Goal: Task Accomplishment & Management: Manage account settings

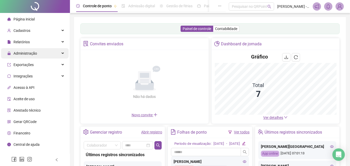
click at [36, 54] on span "Administração" at bounding box center [25, 53] width 24 height 4
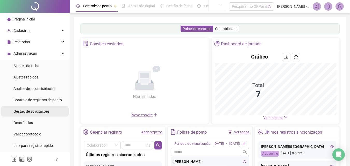
click at [58, 109] on li "Gestão de solicitações" at bounding box center [35, 111] width 68 height 10
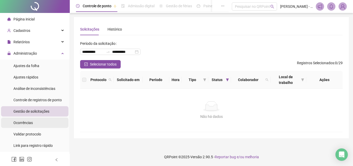
click at [23, 119] on div "Ocorrências" at bounding box center [22, 122] width 19 height 10
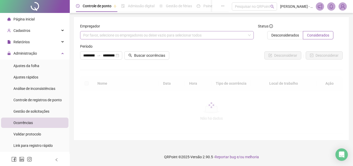
click at [150, 35] on div "Por favor, selecione os empregadores ou deixe vazio para selecionar todos" at bounding box center [167, 35] width 174 height 8
click at [177, 36] on div "Por favor, selecione os empregadores ou deixe vazio para selecionar todos" at bounding box center [167, 35] width 174 height 8
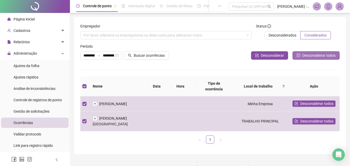
click at [312, 55] on span "Desconsiderar todos" at bounding box center [318, 56] width 33 height 6
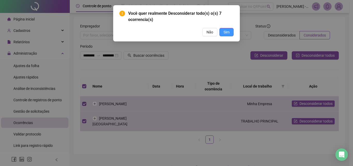
click at [232, 31] on button "Sim" at bounding box center [227, 32] width 14 height 8
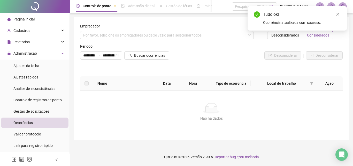
click at [188, 65] on form "**********" at bounding box center [211, 78] width 263 height 110
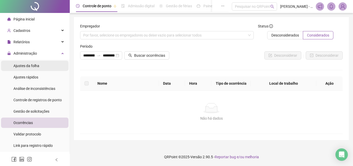
click at [16, 68] on span "Ajustes da folha" at bounding box center [26, 66] width 26 height 4
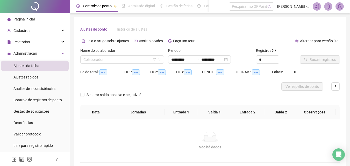
type input "**********"
click at [136, 61] on input "search" at bounding box center [119, 60] width 73 height 8
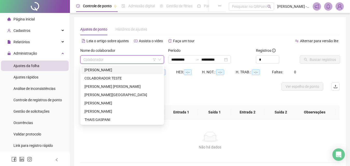
click at [135, 72] on div "[PERSON_NAME]" at bounding box center [121, 70] width 75 height 6
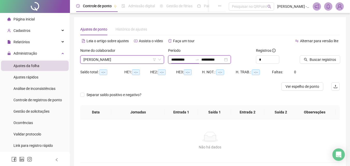
click at [180, 60] on input "**********" at bounding box center [182, 60] width 22 height 6
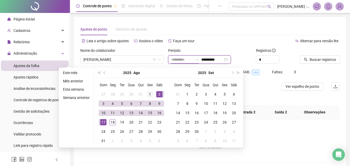
type input "**********"
click at [151, 92] on div "1" at bounding box center [150, 94] width 6 height 6
type input "**********"
click at [113, 122] on div "18" at bounding box center [112, 122] width 6 height 6
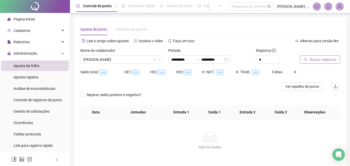
click at [326, 58] on span "Buscar registros" at bounding box center [322, 60] width 26 height 6
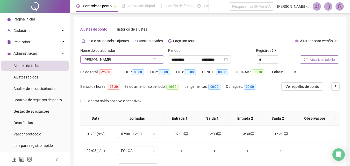
click at [127, 61] on span "[PERSON_NAME]" at bounding box center [121, 60] width 77 height 8
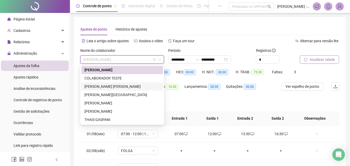
click at [129, 86] on div "[PERSON_NAME] [PERSON_NAME]" at bounding box center [121, 87] width 75 height 6
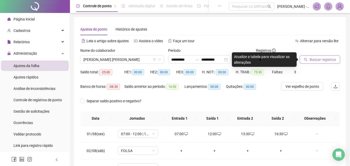
click at [306, 60] on icon "search" at bounding box center [305, 60] width 4 height 4
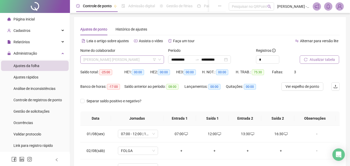
click at [111, 59] on span "[PERSON_NAME] [PERSON_NAME]" at bounding box center [121, 60] width 77 height 8
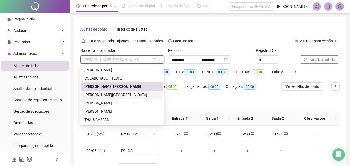
click at [116, 92] on div "[PERSON_NAME][GEOGRAPHIC_DATA]" at bounding box center [121, 95] width 75 height 6
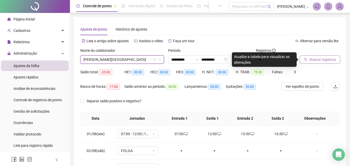
click at [307, 59] on icon "search" at bounding box center [305, 60] width 4 height 4
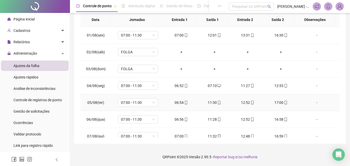
scroll to position [192, 0]
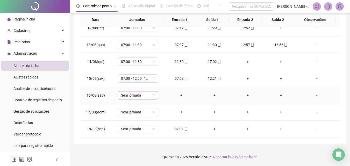
click at [143, 96] on span "Sem jornada" at bounding box center [138, 95] width 34 height 8
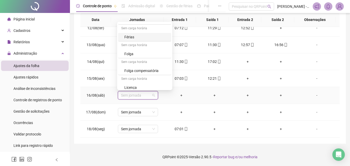
scroll to position [85, 0]
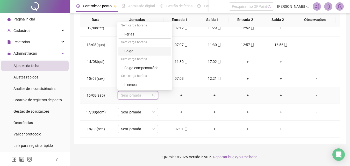
click at [147, 54] on div "Folga" at bounding box center [144, 51] width 53 height 9
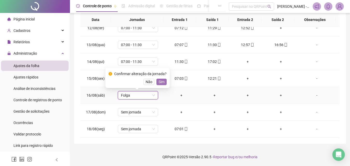
click at [163, 82] on span "Sim" at bounding box center [161, 82] width 6 height 6
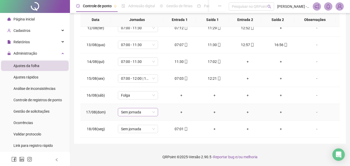
click at [149, 109] on span "Sem jornada" at bounding box center [138, 112] width 34 height 8
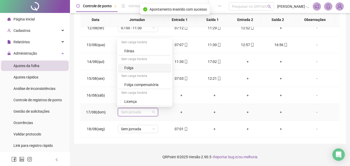
click at [141, 69] on div "Folga" at bounding box center [146, 68] width 44 height 6
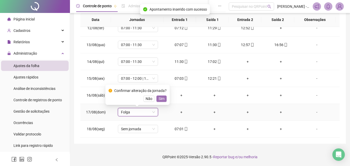
click at [161, 97] on span "Sim" at bounding box center [161, 99] width 6 height 6
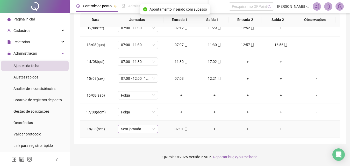
click at [143, 127] on span "Sem jornada" at bounding box center [138, 129] width 34 height 8
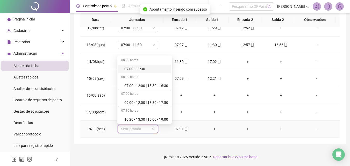
click at [141, 69] on div "07:00 - 11:30" at bounding box center [146, 69] width 44 height 6
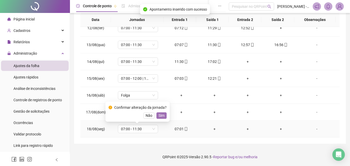
click at [162, 116] on span "Sim" at bounding box center [161, 116] width 6 height 6
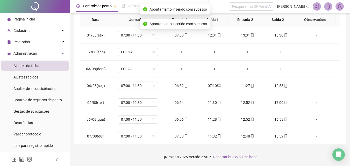
scroll to position [0, 0]
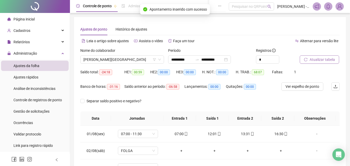
click at [109, 66] on div "Nome do colaborador [PERSON_NAME]" at bounding box center [122, 58] width 88 height 20
click at [108, 61] on span "[PERSON_NAME][GEOGRAPHIC_DATA]" at bounding box center [121, 60] width 77 height 8
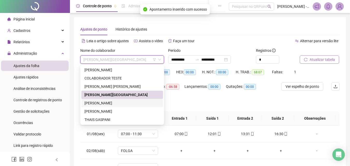
click at [122, 104] on div "[PERSON_NAME]" at bounding box center [121, 103] width 75 height 6
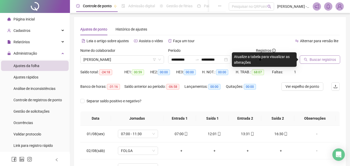
click at [319, 56] on button "Buscar registros" at bounding box center [319, 59] width 40 height 8
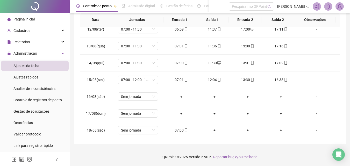
scroll to position [192, 0]
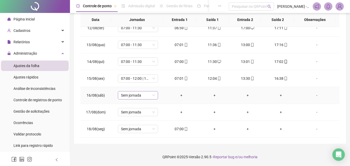
click at [152, 93] on span "Sem jornada" at bounding box center [138, 95] width 34 height 8
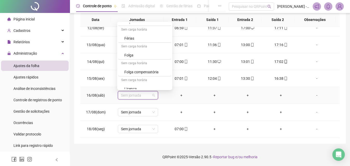
scroll to position [85, 0]
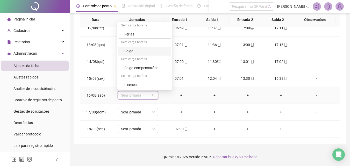
click at [138, 51] on div "Folga" at bounding box center [146, 51] width 44 height 6
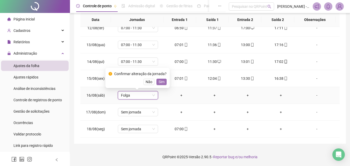
click at [164, 84] on button "Sim" at bounding box center [161, 82] width 10 height 6
click at [147, 110] on span "Sem jornada" at bounding box center [138, 112] width 34 height 8
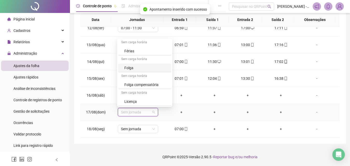
click at [150, 68] on div "Folga" at bounding box center [146, 68] width 44 height 6
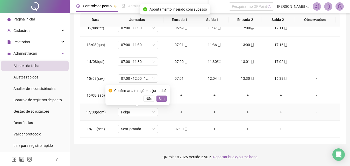
click at [159, 99] on span "Sim" at bounding box center [161, 99] width 6 height 6
click at [140, 128] on span "Sem jornada" at bounding box center [138, 129] width 34 height 8
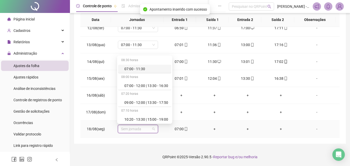
click at [137, 65] on div "07:00 - 11:30" at bounding box center [144, 69] width 53 height 9
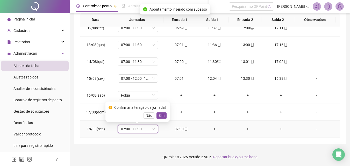
click at [162, 116] on span "Sim" at bounding box center [161, 116] width 6 height 6
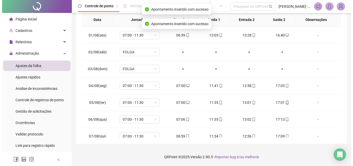
scroll to position [0, 0]
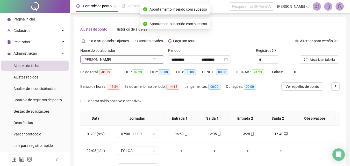
click at [139, 60] on span "[PERSON_NAME]" at bounding box center [121, 60] width 77 height 8
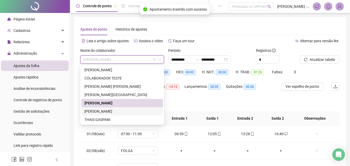
click at [114, 110] on div "[PERSON_NAME]" at bounding box center [121, 111] width 75 height 6
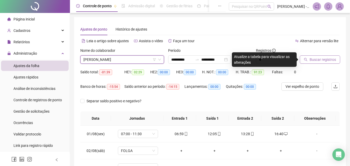
click at [315, 60] on span "Buscar registros" at bounding box center [322, 60] width 26 height 6
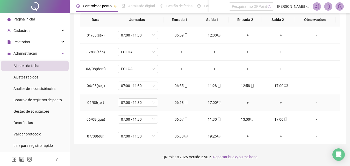
scroll to position [192, 0]
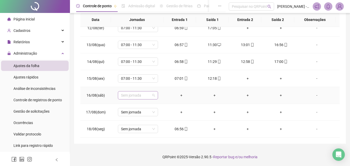
click at [147, 97] on span "Sem jornada" at bounding box center [138, 95] width 34 height 8
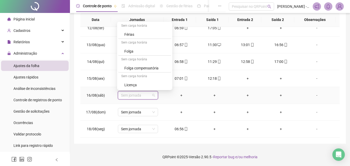
scroll to position [85, 0]
click at [138, 53] on div "Folga" at bounding box center [146, 51] width 44 height 6
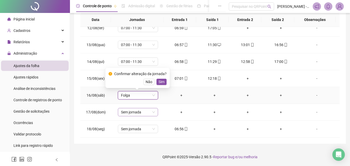
click at [165, 82] on button "Sim" at bounding box center [161, 82] width 10 height 6
click at [145, 115] on span "Sem jornada" at bounding box center [138, 112] width 34 height 8
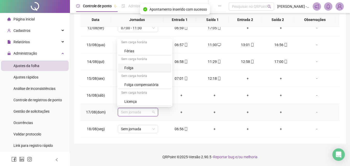
click at [145, 69] on div "Folga" at bounding box center [146, 68] width 44 height 6
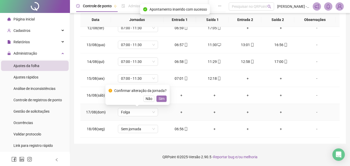
click at [160, 99] on span "Sim" at bounding box center [161, 99] width 6 height 6
click at [149, 126] on span "Sem jornada" at bounding box center [138, 129] width 34 height 8
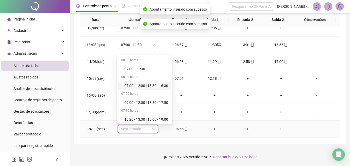
click at [145, 73] on div "08:00 horas" at bounding box center [144, 77] width 53 height 8
click at [145, 72] on div "07:00 - 11:30" at bounding box center [144, 69] width 53 height 9
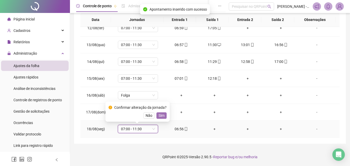
click at [157, 117] on button "Sim" at bounding box center [161, 115] width 10 height 6
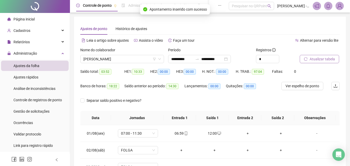
scroll to position [0, 0]
click at [113, 67] on div "Nome do colaborador [PERSON_NAME]" at bounding box center [122, 58] width 88 height 20
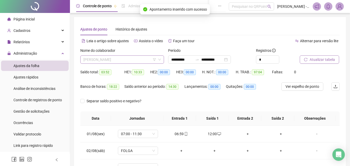
click at [112, 62] on span "[PERSON_NAME]" at bounding box center [121, 60] width 77 height 8
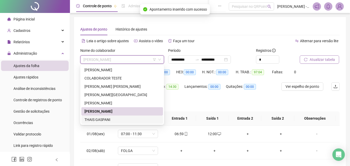
click at [116, 117] on div "THAIS GASPANI" at bounding box center [121, 120] width 75 height 6
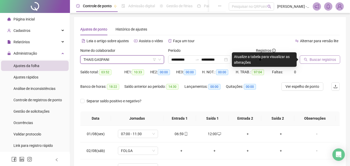
click at [309, 59] on span "Buscar registros" at bounding box center [322, 60] width 26 height 6
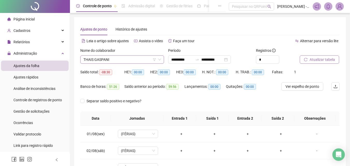
click at [142, 60] on span "THAIS GASPANI" at bounding box center [121, 60] width 77 height 8
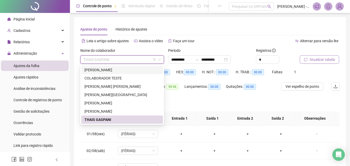
click at [133, 67] on div "[PERSON_NAME]" at bounding box center [121, 70] width 75 height 6
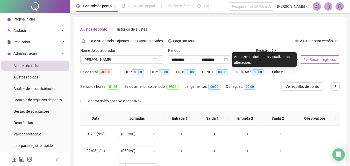
click at [308, 58] on button "Buscar registros" at bounding box center [319, 59] width 40 height 8
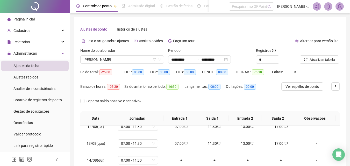
click at [36, 23] on li "Página inicial" at bounding box center [35, 19] width 68 height 10
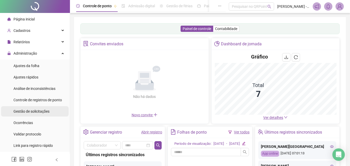
click at [50, 111] on li "Gestão de solicitações" at bounding box center [35, 111] width 68 height 10
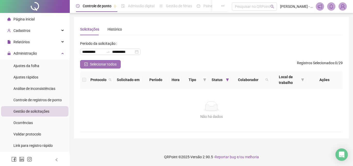
click at [112, 64] on span "Selecionar todos" at bounding box center [103, 64] width 27 height 6
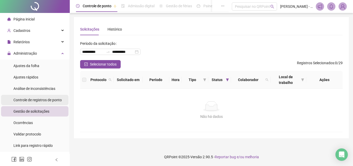
click at [42, 98] on span "Controle de registros de ponto" at bounding box center [37, 100] width 48 height 4
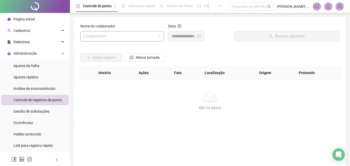
click at [127, 37] on input "search" at bounding box center [119, 36] width 73 height 10
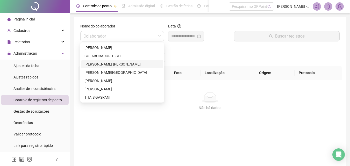
click at [125, 67] on th "Horário" at bounding box center [114, 73] width 40 height 14
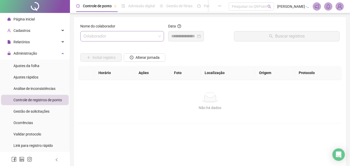
drag, startPoint x: 130, startPoint y: 24, endPoint x: 130, endPoint y: 36, distance: 11.7
click at [130, 25] on div "Nome do colaborador" at bounding box center [122, 27] width 84 height 8
click at [130, 37] on input "search" at bounding box center [119, 36] width 73 height 10
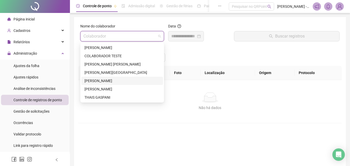
click at [119, 73] on div "[PERSON_NAME][GEOGRAPHIC_DATA]" at bounding box center [121, 73] width 75 height 6
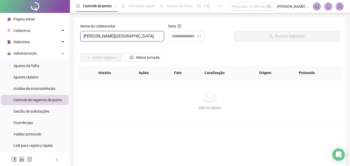
click at [194, 28] on div "Data" at bounding box center [199, 27] width 62 height 8
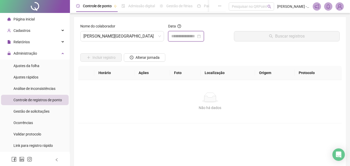
click at [194, 37] on input at bounding box center [183, 36] width 25 height 6
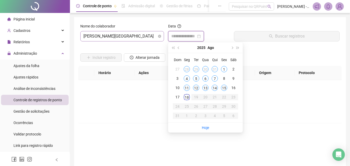
click at [134, 41] on div "[PERSON_NAME][GEOGRAPHIC_DATA]" at bounding box center [122, 36] width 84 height 10
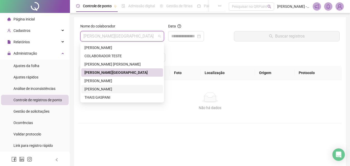
click at [131, 87] on div "[PERSON_NAME]" at bounding box center [121, 89] width 75 height 6
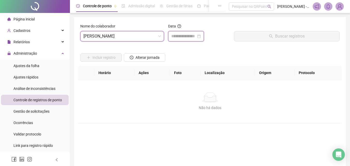
click at [193, 33] on input at bounding box center [183, 36] width 25 height 6
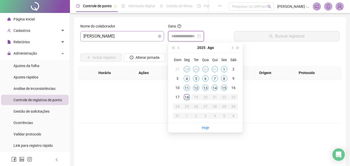
click at [143, 33] on span "[PERSON_NAME]" at bounding box center [121, 36] width 77 height 10
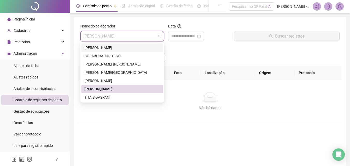
click at [133, 49] on div "[PERSON_NAME]" at bounding box center [121, 48] width 75 height 6
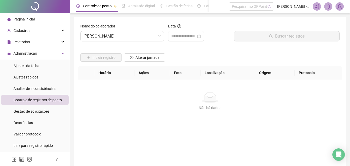
click at [173, 31] on div "Data" at bounding box center [199, 27] width 62 height 8
click at [176, 33] on input at bounding box center [183, 36] width 25 height 6
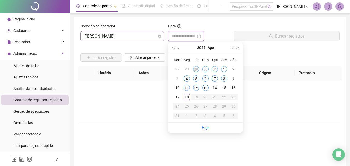
click at [125, 38] on span "[PERSON_NAME]" at bounding box center [121, 36] width 77 height 10
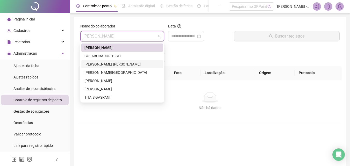
click at [125, 63] on div "[PERSON_NAME] [PERSON_NAME]" at bounding box center [121, 64] width 75 height 6
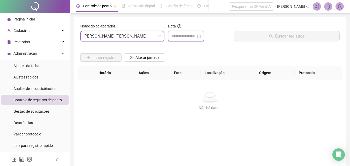
click at [177, 38] on input at bounding box center [183, 36] width 25 height 6
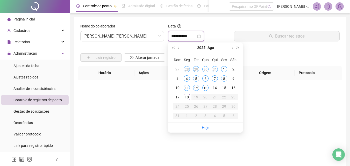
type input "**********"
click at [186, 99] on div "18" at bounding box center [186, 97] width 6 height 6
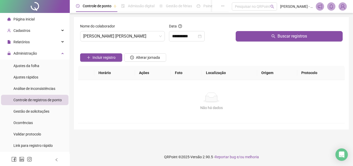
click at [272, 42] on div "Buscar registros" at bounding box center [289, 34] width 111 height 22
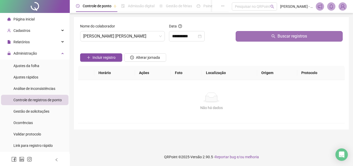
click at [271, 38] on button "Buscar registros" at bounding box center [289, 36] width 107 height 10
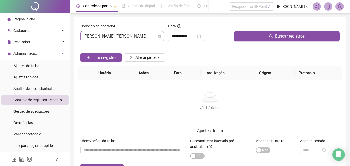
click at [125, 34] on span "[PERSON_NAME] [PERSON_NAME]" at bounding box center [121, 36] width 77 height 10
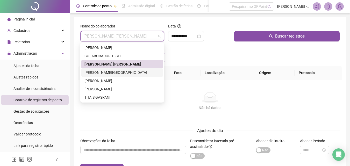
click at [123, 69] on div "[PERSON_NAME][GEOGRAPHIC_DATA]" at bounding box center [122, 72] width 82 height 8
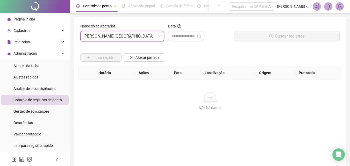
click at [253, 47] on div "Incluir registro Alterar jornada" at bounding box center [209, 56] width 261 height 20
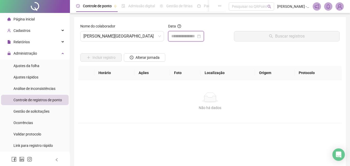
click at [187, 37] on input at bounding box center [183, 36] width 25 height 6
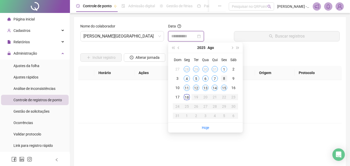
type input "**********"
click at [223, 81] on div "8" at bounding box center [224, 78] width 6 height 6
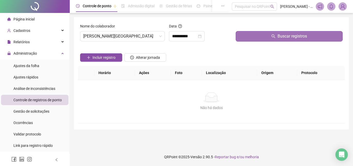
click at [263, 41] on button "Buscar registros" at bounding box center [289, 36] width 107 height 10
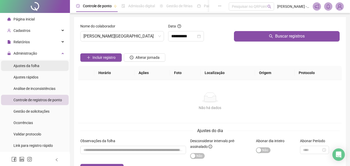
click at [35, 68] on span "Ajustes da folha" at bounding box center [26, 66] width 26 height 4
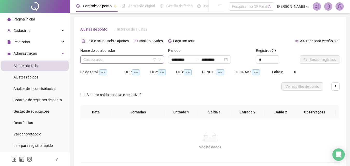
click at [106, 62] on input "search" at bounding box center [119, 60] width 73 height 8
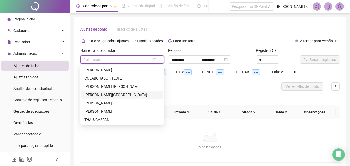
click at [116, 93] on div "[PERSON_NAME][GEOGRAPHIC_DATA]" at bounding box center [121, 95] width 75 height 6
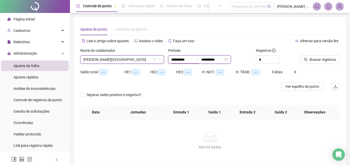
click at [181, 58] on input "**********" at bounding box center [182, 60] width 22 height 6
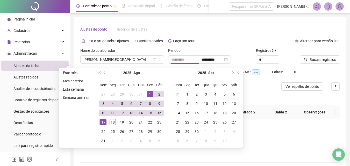
click at [148, 94] on div "1" at bounding box center [150, 94] width 6 height 6
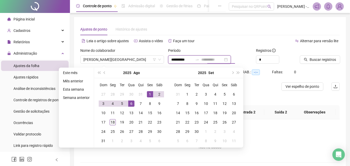
type input "**********"
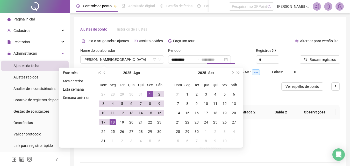
click at [109, 123] on div "18" at bounding box center [112, 122] width 6 height 6
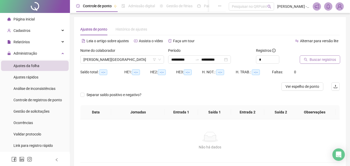
click at [315, 61] on span "Buscar registros" at bounding box center [322, 60] width 26 height 6
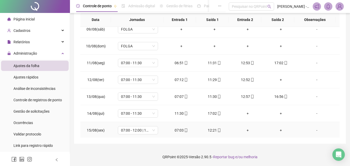
scroll to position [89, 0]
